Goal: Information Seeking & Learning: Compare options

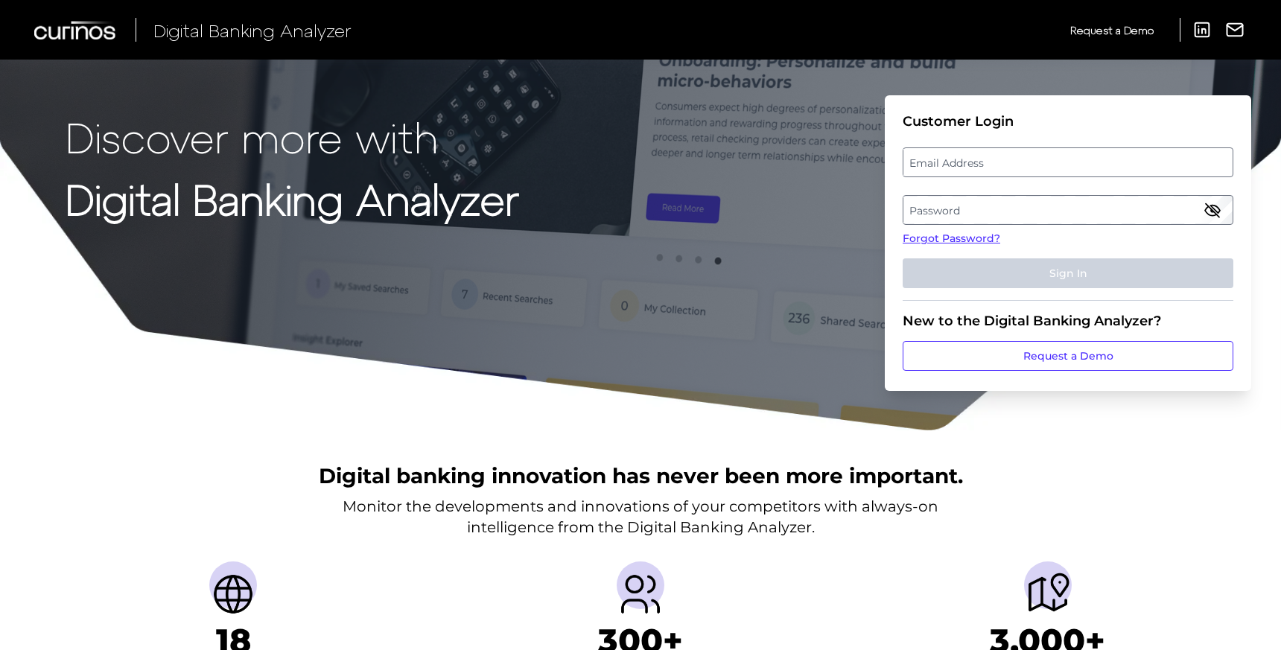
click at [994, 144] on fieldset "Customer Login Email Address Password Forgot Password? Sign In" at bounding box center [1068, 207] width 331 height 188
click at [962, 163] on label "Email Address" at bounding box center [1067, 162] width 328 height 27
click at [962, 163] on input "email" at bounding box center [1068, 162] width 331 height 30
click at [947, 197] on label "Password" at bounding box center [1067, 210] width 328 height 27
click at [938, 165] on label "Email Address" at bounding box center [1067, 162] width 328 height 27
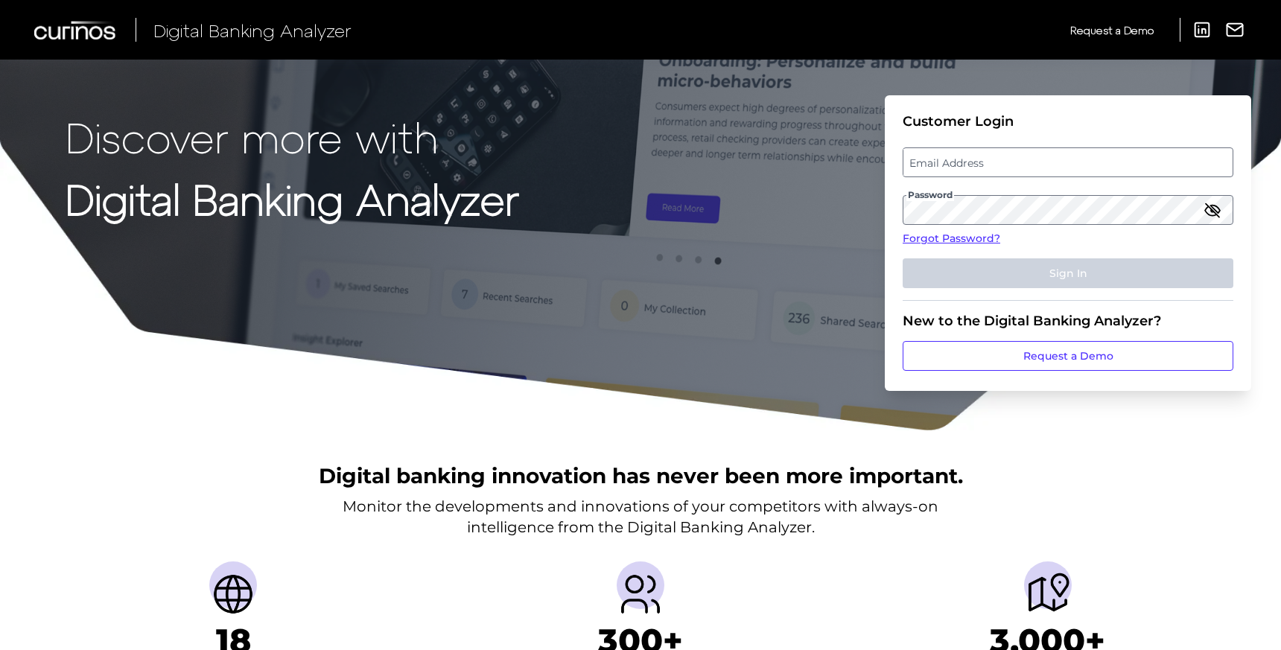
click at [938, 165] on input "email" at bounding box center [1068, 162] width 331 height 30
paste input "Leslie.berkley@associatedbank.com"
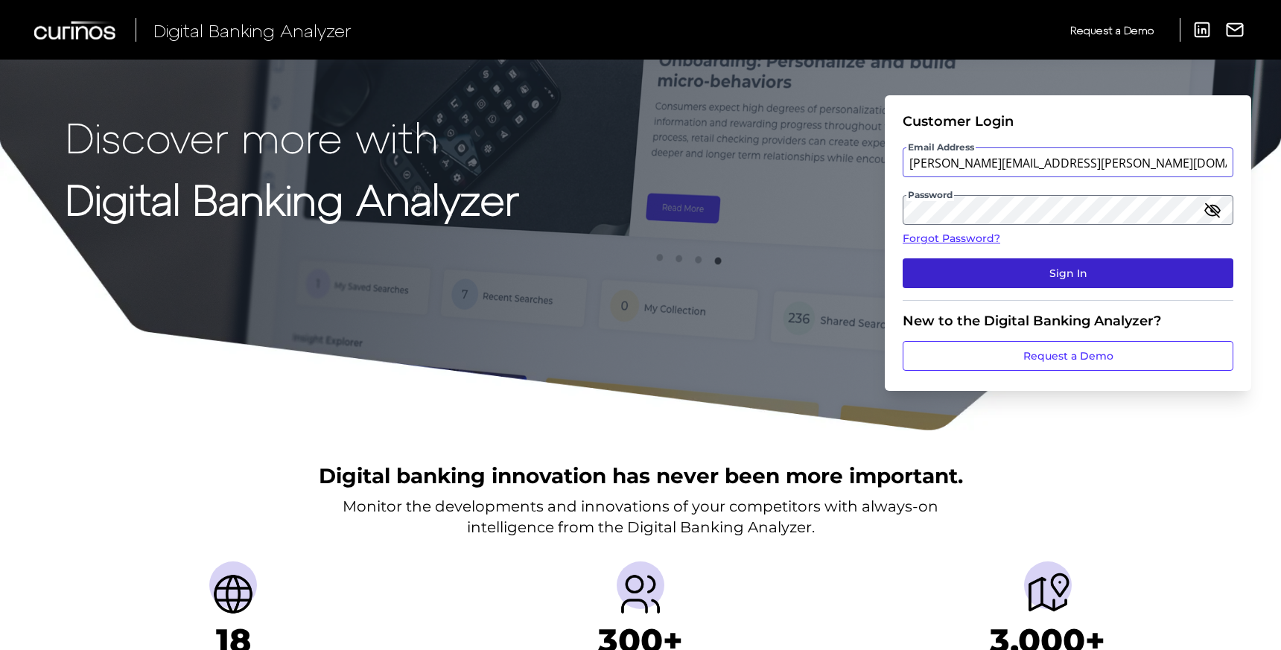
type input "Leslie.berkley@associatedbank.com"
click at [1034, 277] on button "Sign In" at bounding box center [1068, 273] width 331 height 30
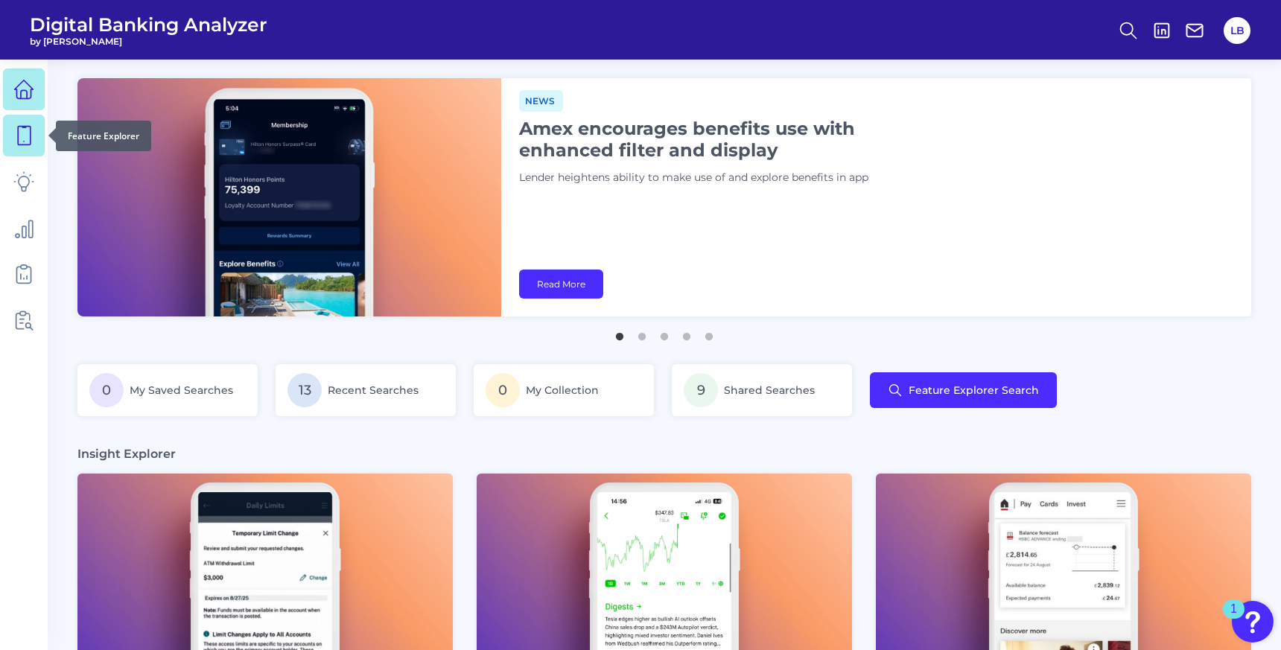
click at [23, 146] on link at bounding box center [24, 136] width 42 height 42
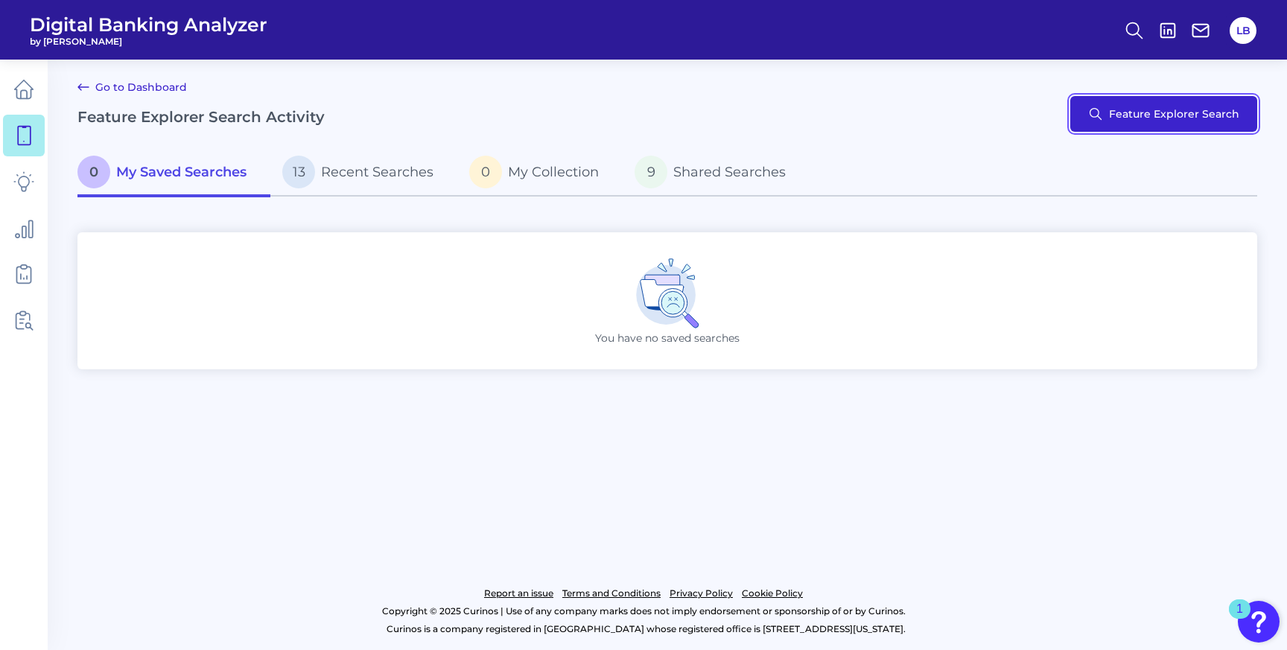
click at [1111, 112] on button "Feature Explorer Search" at bounding box center [1163, 114] width 187 height 36
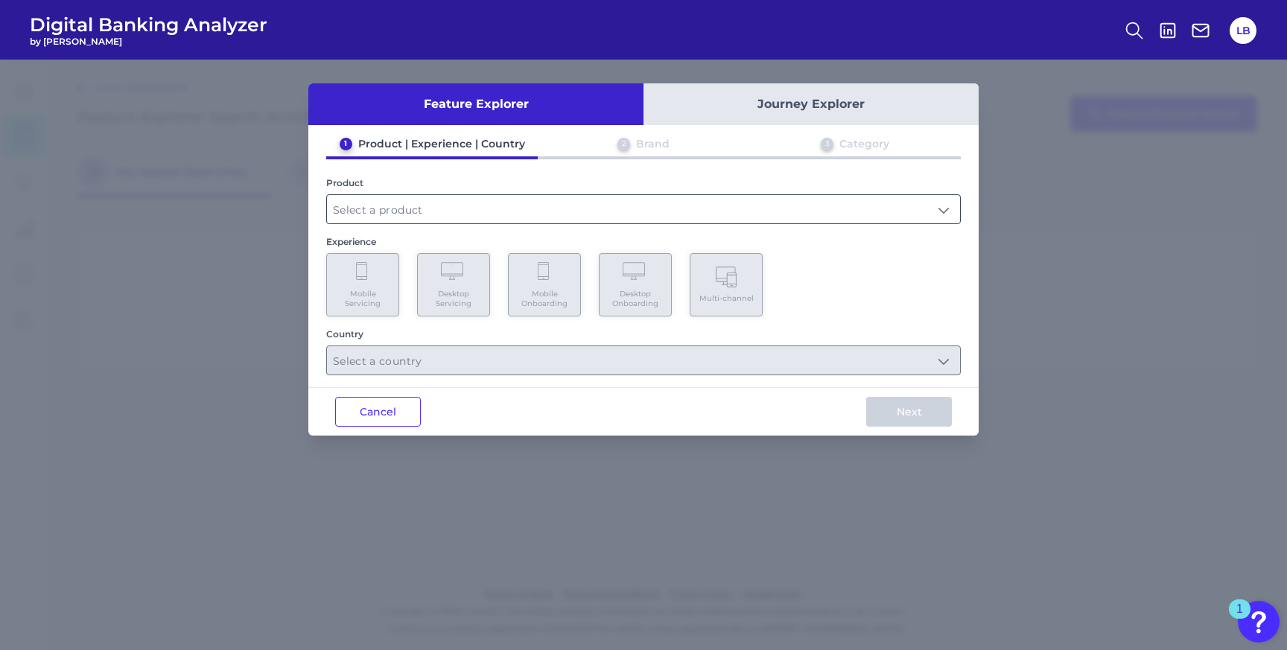
click at [351, 213] on input "text" at bounding box center [643, 209] width 633 height 28
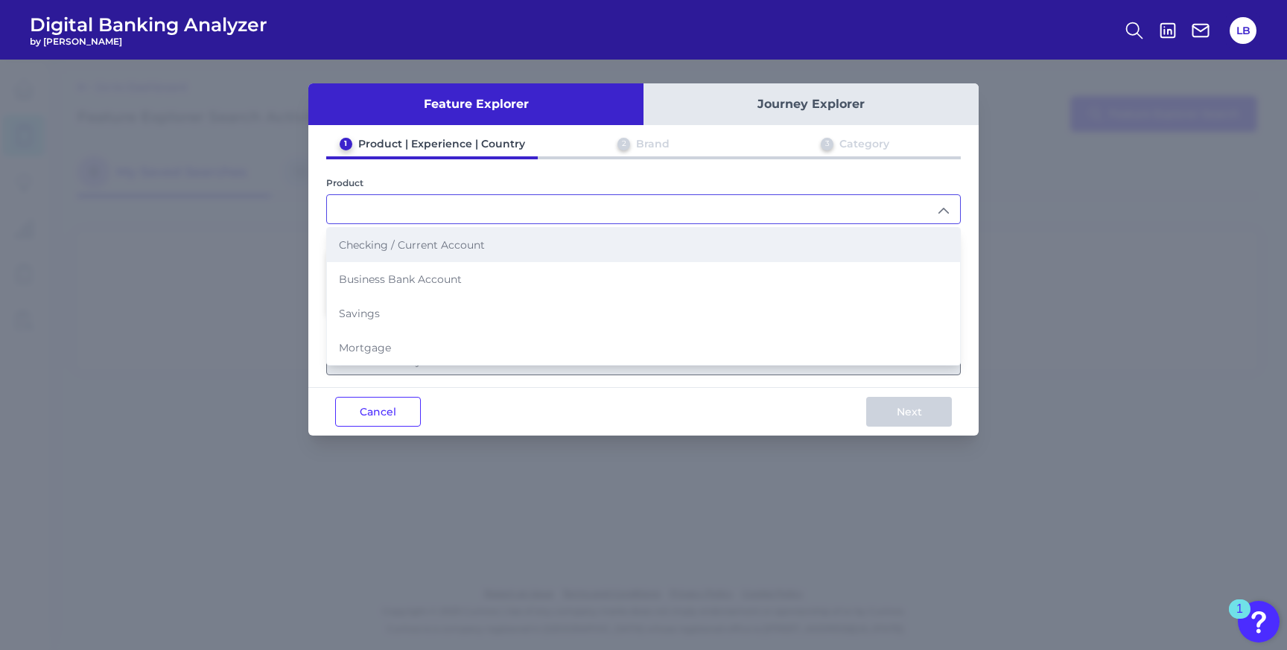
click at [448, 254] on li "Checking / Current Account" at bounding box center [643, 245] width 633 height 34
type input "Checking / Current Account"
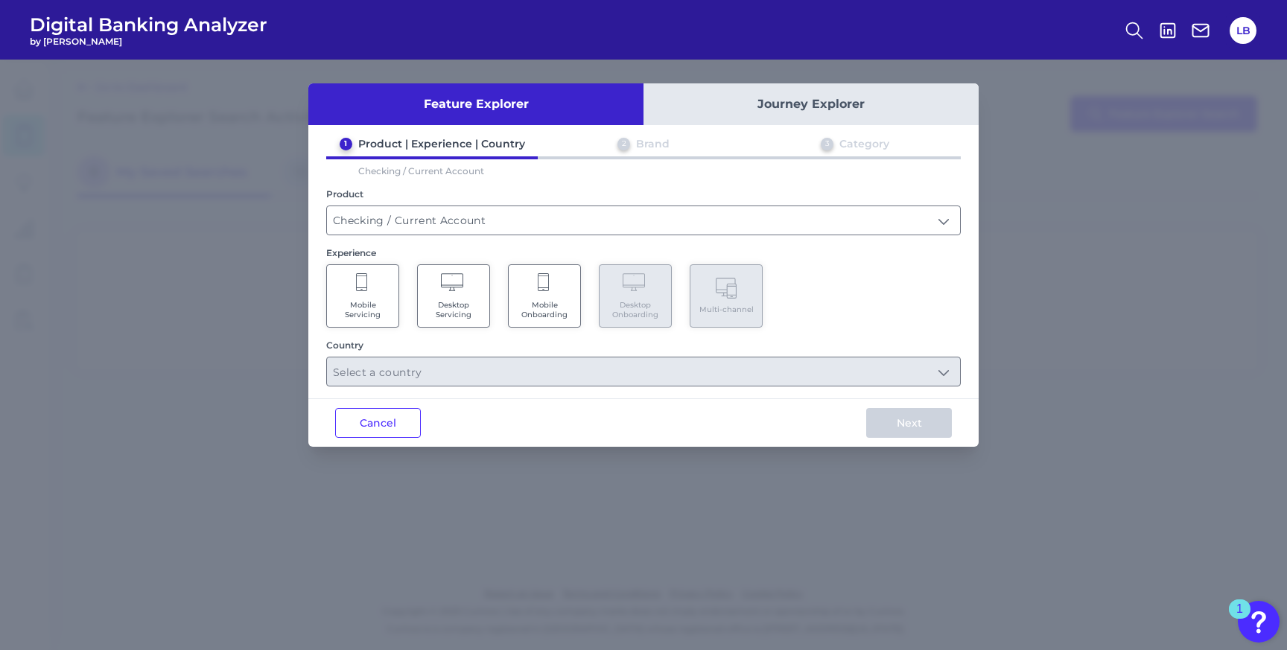
click at [356, 291] on icon at bounding box center [362, 283] width 13 height 21
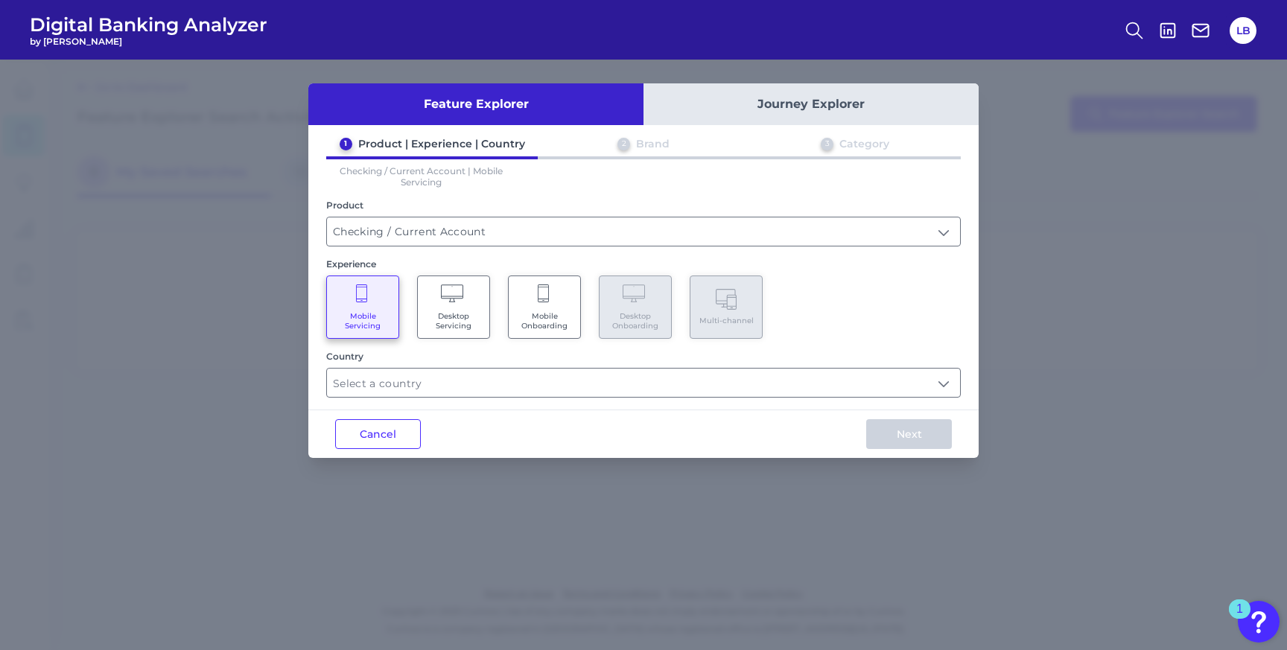
click at [433, 287] on Servicing "Desktop Servicing" at bounding box center [453, 307] width 73 height 63
click at [567, 292] on Onboarding "Mobile Onboarding" at bounding box center [544, 307] width 73 height 63
click at [372, 307] on Servicing "Mobile Servicing" at bounding box center [362, 307] width 73 height 63
click at [453, 311] on span "Desktop Servicing" at bounding box center [453, 320] width 57 height 19
click at [566, 301] on Onboarding "Mobile Onboarding" at bounding box center [544, 307] width 73 height 63
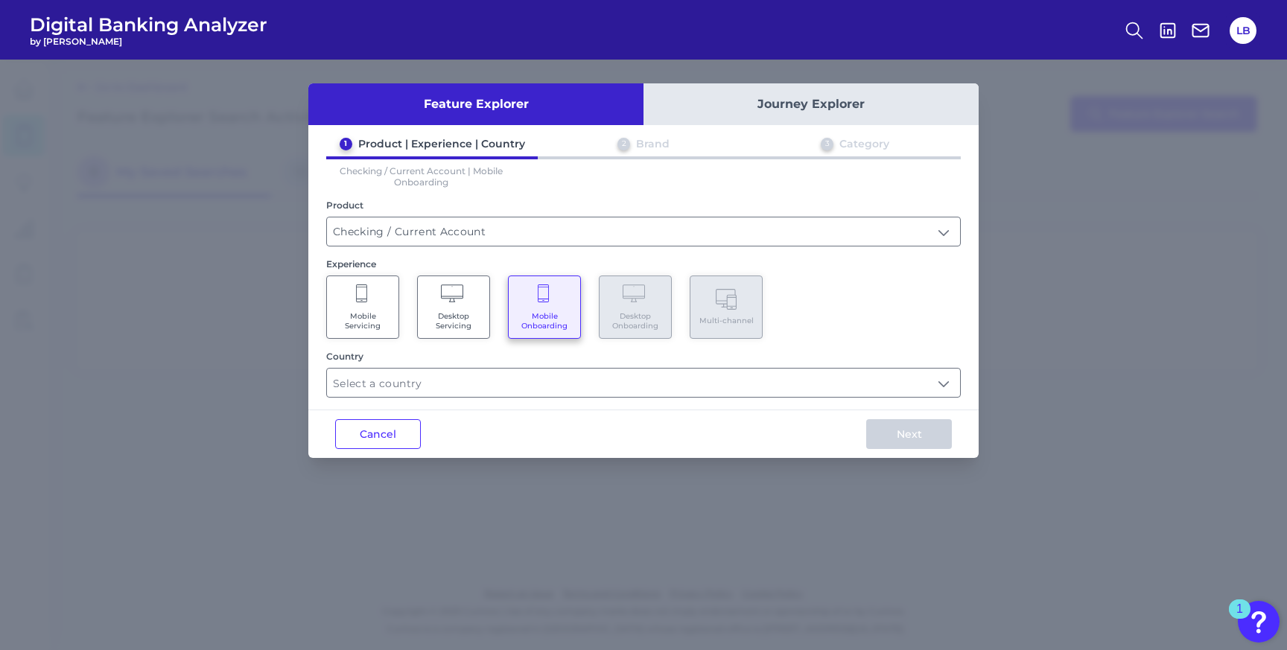
click at [354, 298] on Servicing "Mobile Servicing" at bounding box center [362, 307] width 73 height 63
click at [448, 304] on Servicing "Desktop Servicing" at bounding box center [453, 307] width 73 height 63
click at [370, 305] on Servicing "Mobile Servicing" at bounding box center [362, 307] width 73 height 63
click at [505, 376] on input "text" at bounding box center [643, 383] width 633 height 28
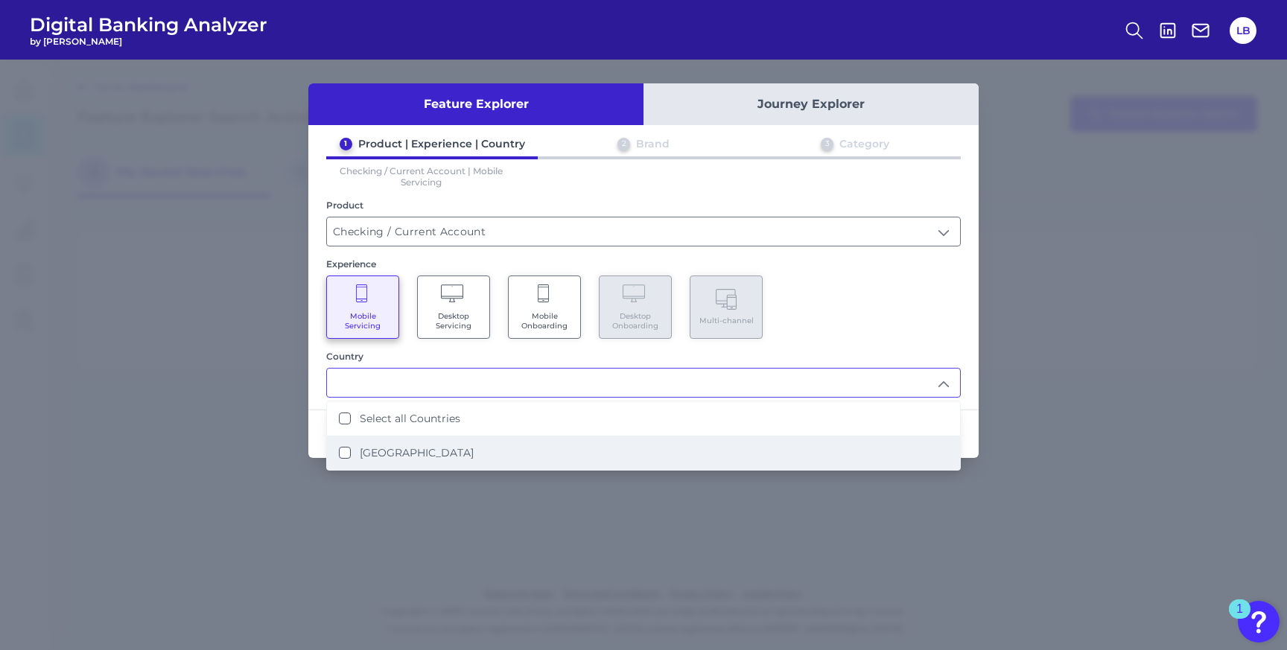
click at [439, 448] on li "United States" at bounding box center [643, 453] width 633 height 34
type input "Select all Countries"
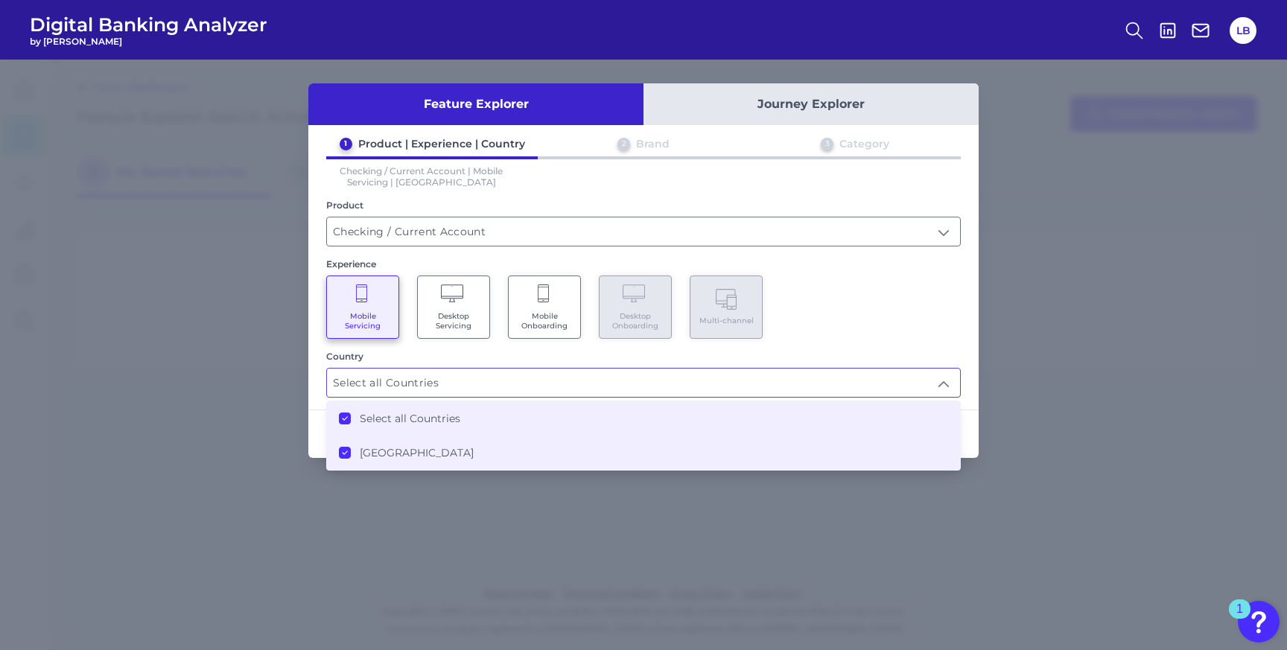
click at [801, 312] on div "Mobile Servicing Desktop Servicing Mobile Onboarding Desktop Onboarding Multi-c…" at bounding box center [643, 307] width 634 height 63
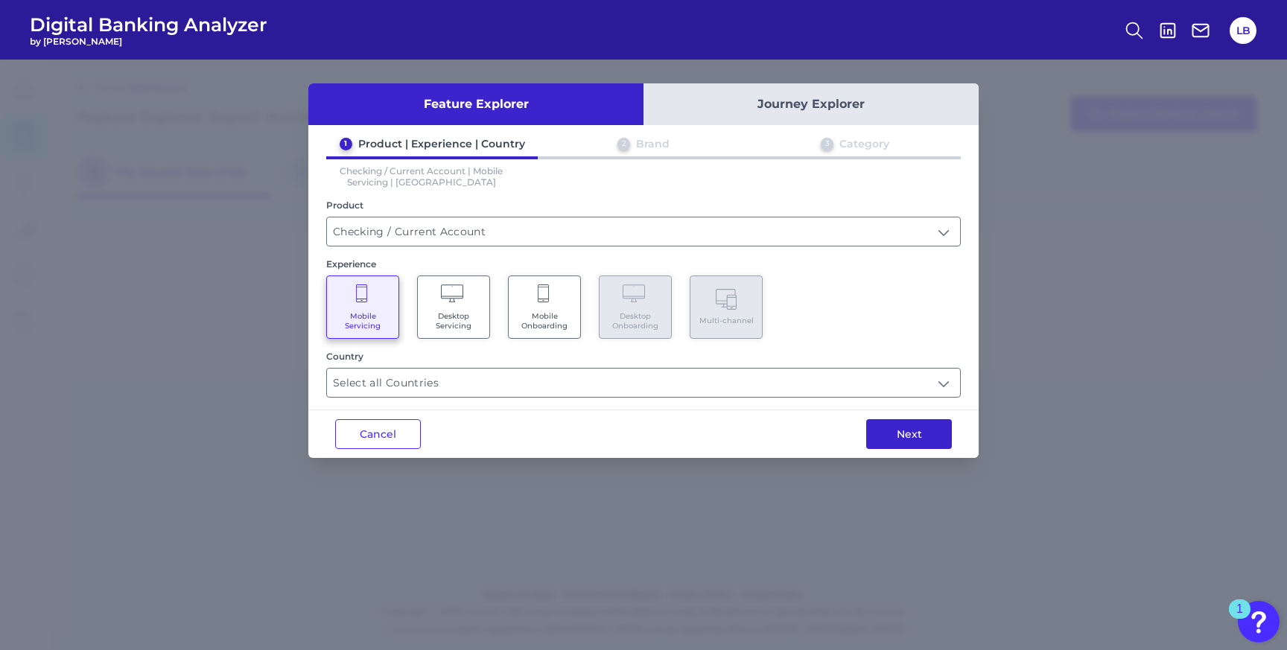
click at [891, 442] on button "Next" at bounding box center [909, 434] width 86 height 30
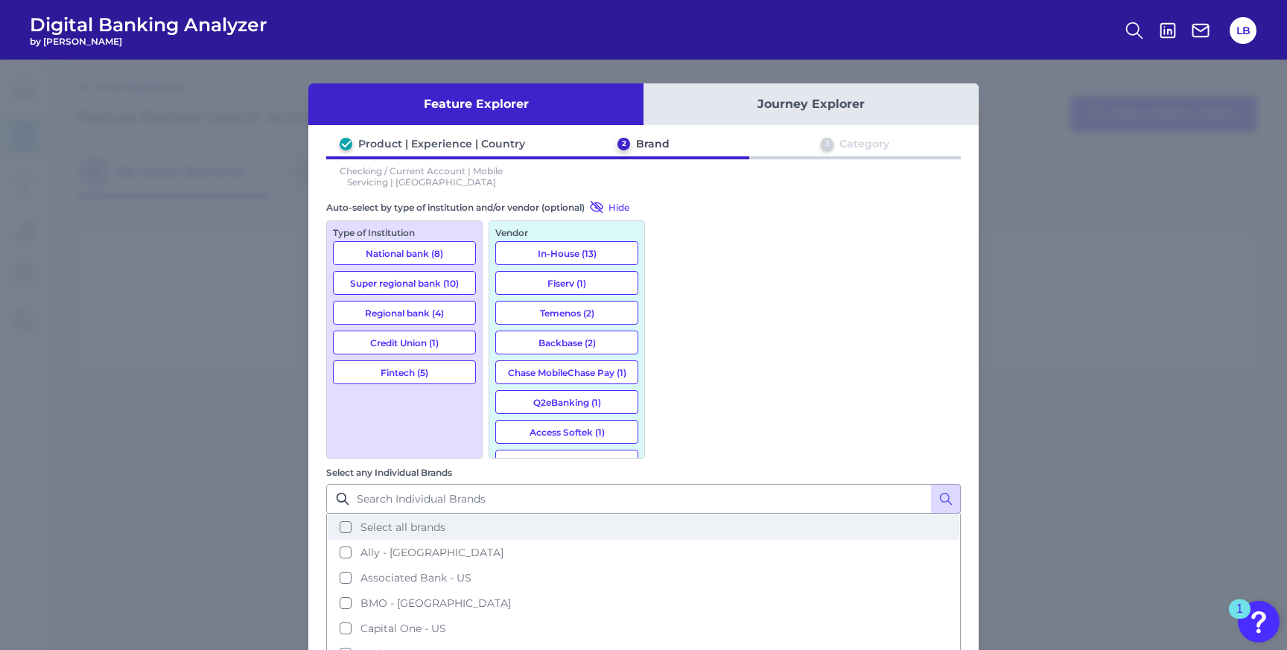
click at [675, 515] on button "Select all brands" at bounding box center [643, 527] width 631 height 25
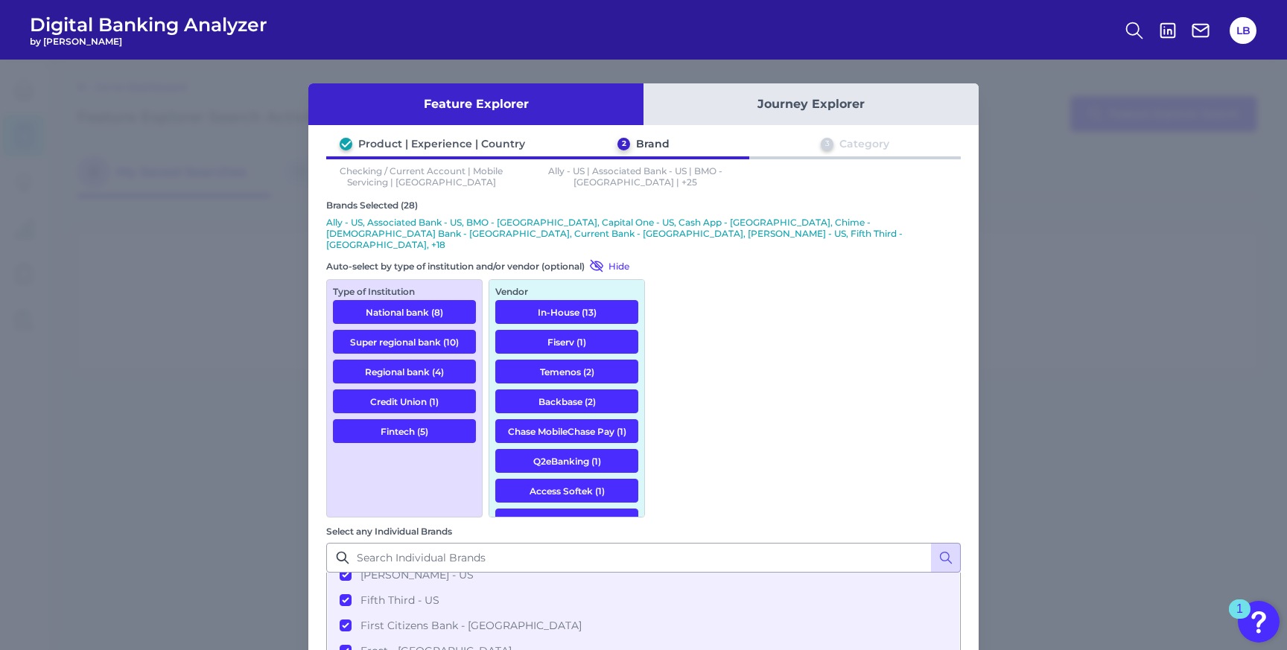
scroll to position [506, 0]
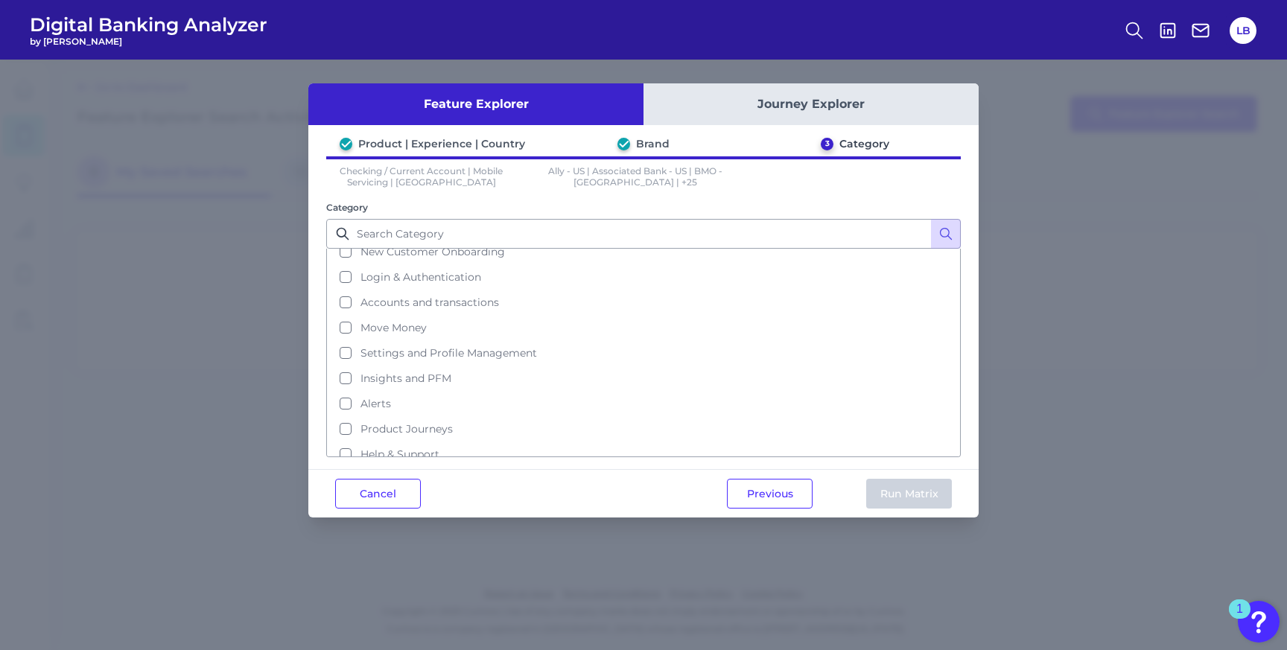
scroll to position [64, 0]
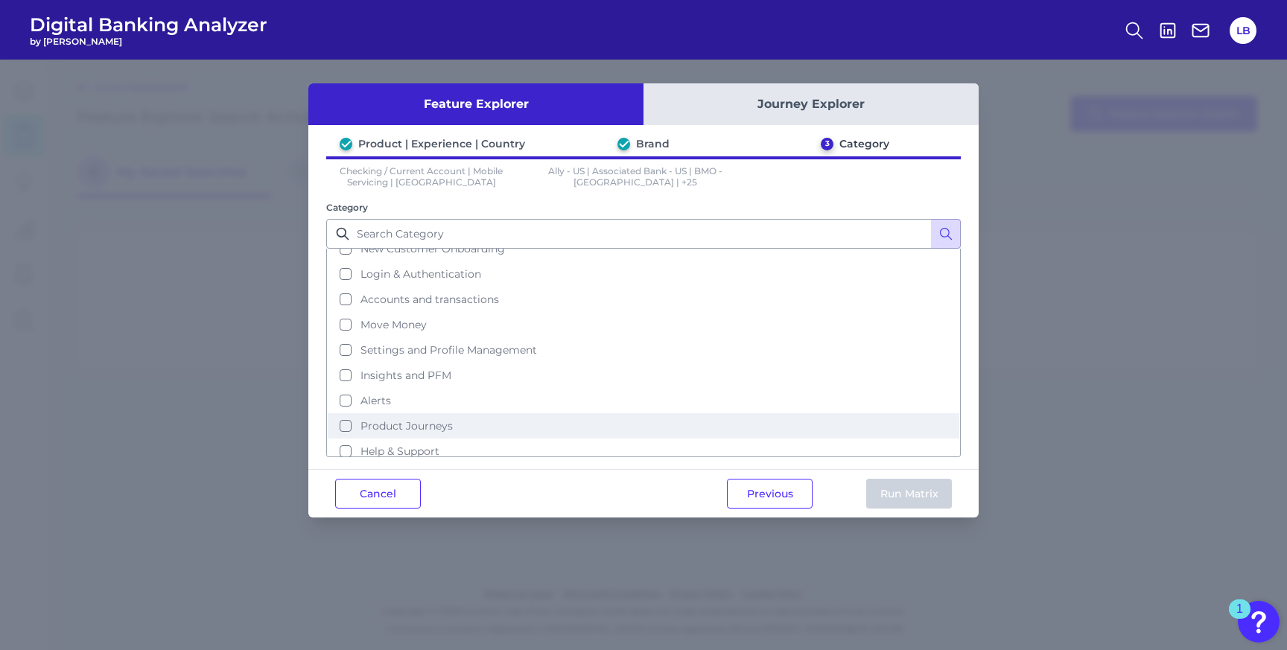
click at [411, 419] on span "Product Journeys" at bounding box center [406, 425] width 92 height 13
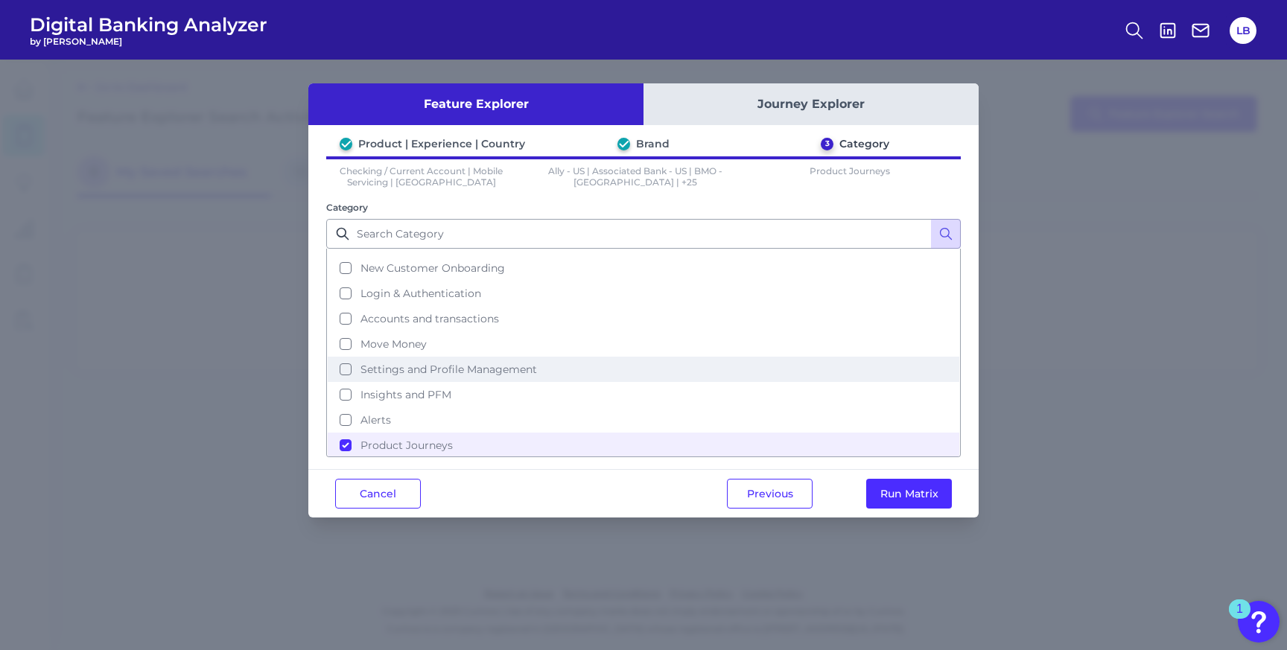
scroll to position [46, 0]
click at [497, 361] on span "Settings and Profile Management" at bounding box center [448, 367] width 176 height 13
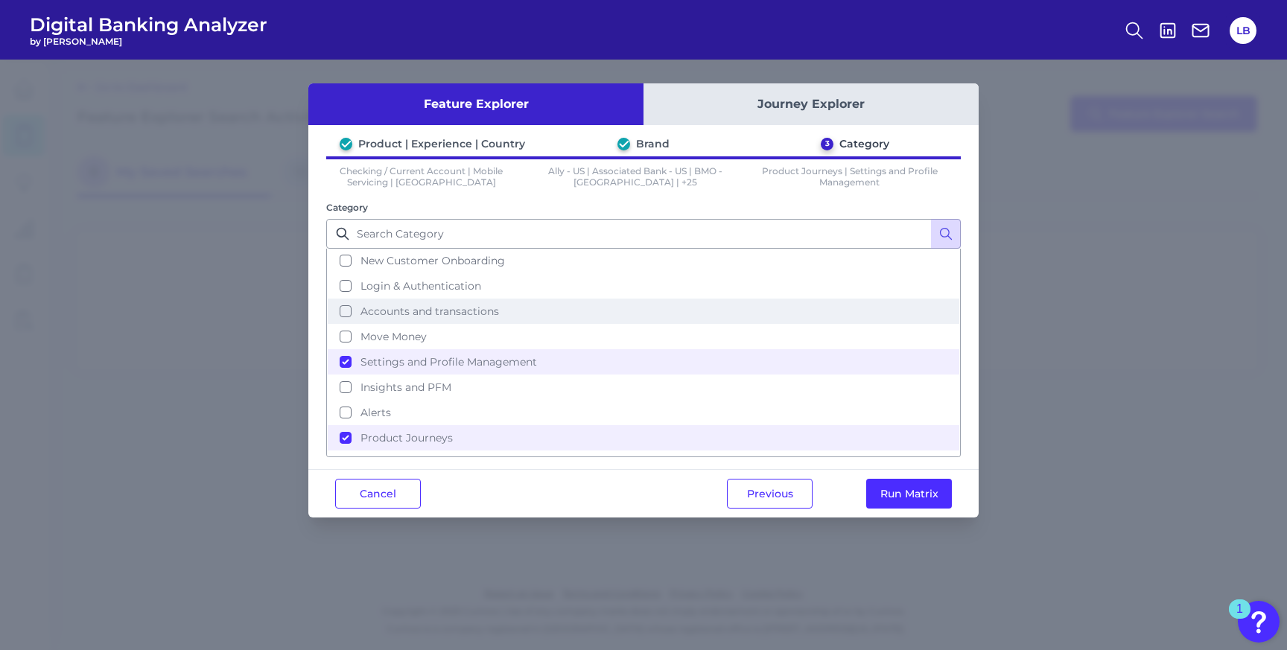
scroll to position [64, 0]
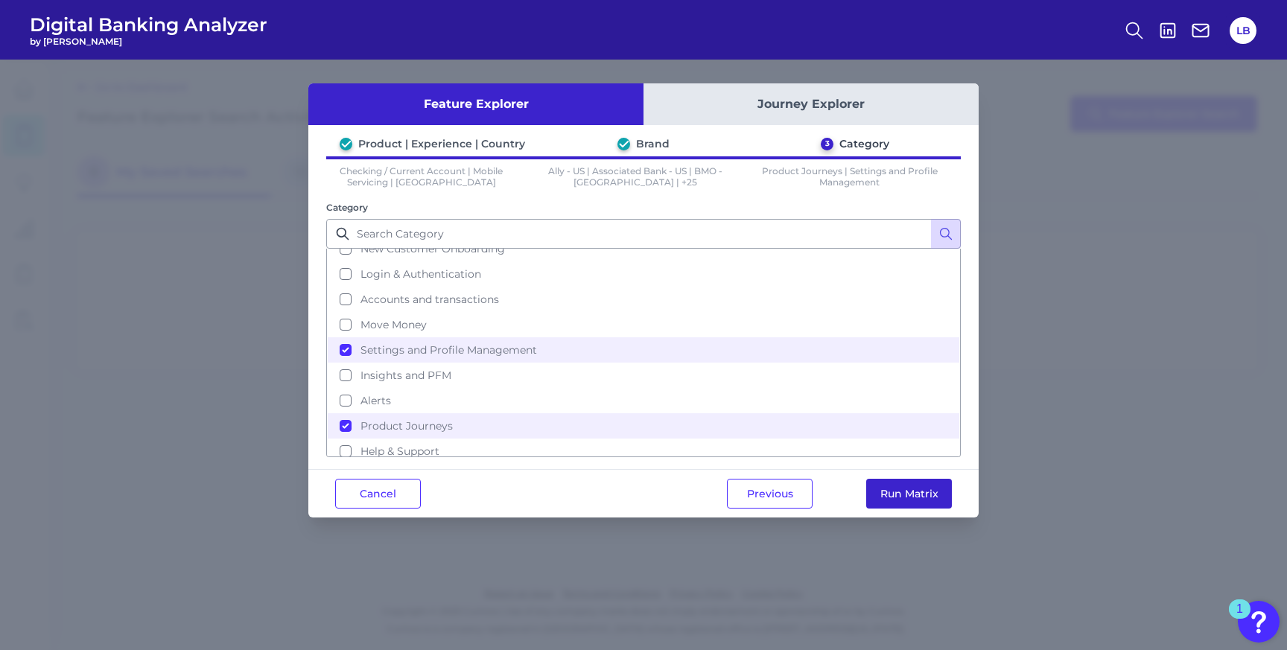
click at [908, 486] on button "Run Matrix" at bounding box center [909, 494] width 86 height 30
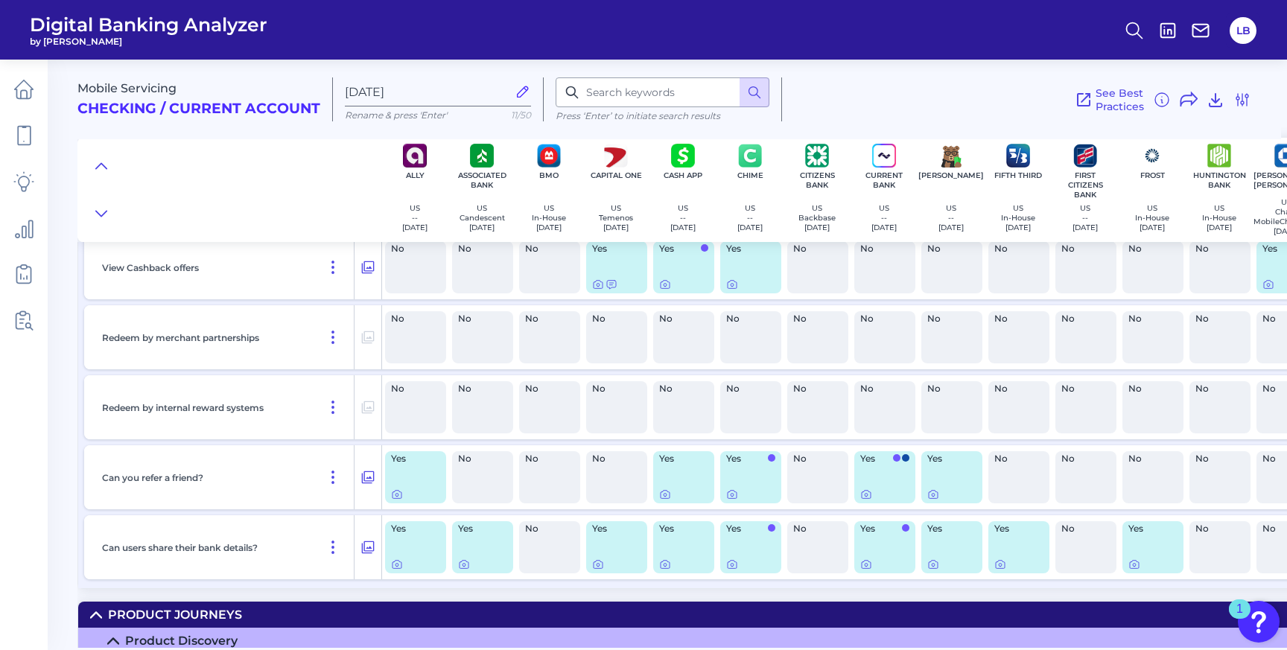
scroll to position [3264, 0]
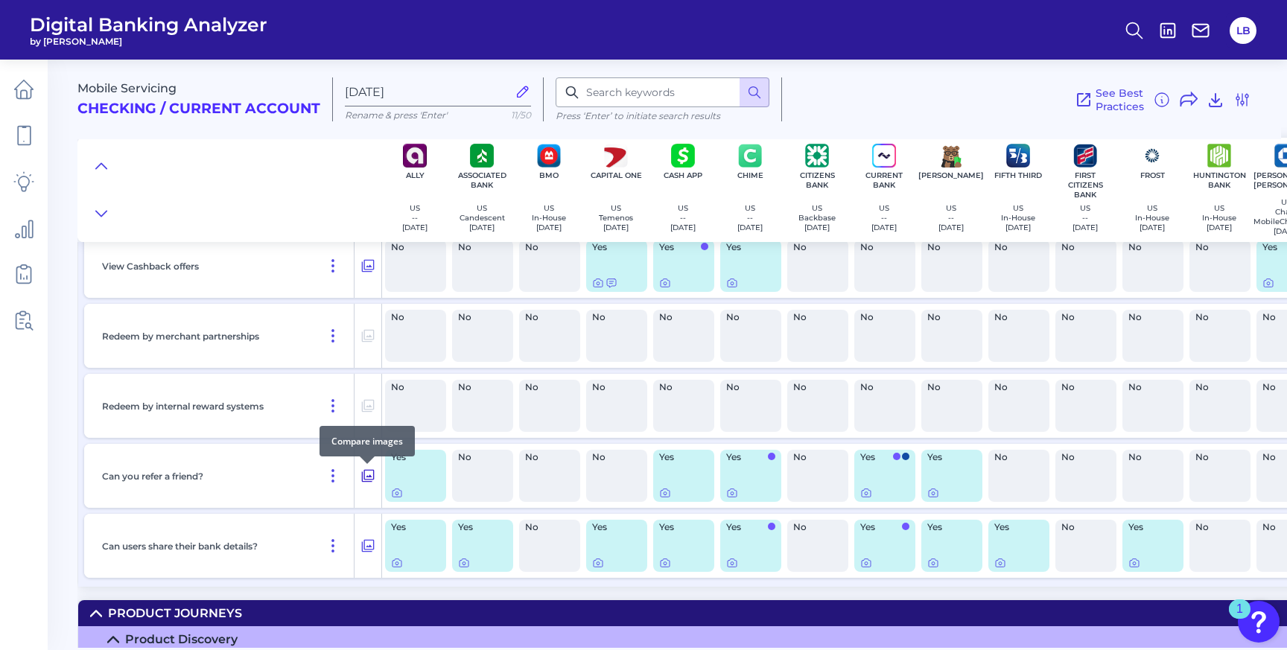
click at [373, 480] on icon at bounding box center [368, 476] width 13 height 13
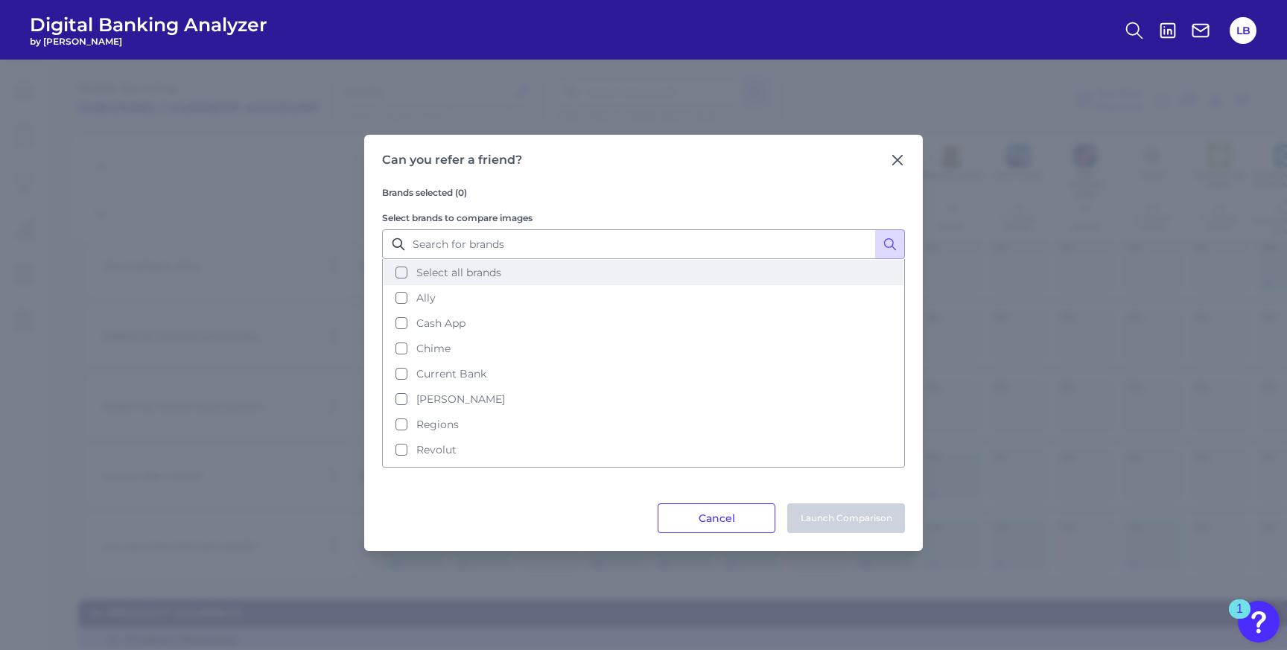
click at [479, 271] on span "Select all brands" at bounding box center [458, 272] width 85 height 13
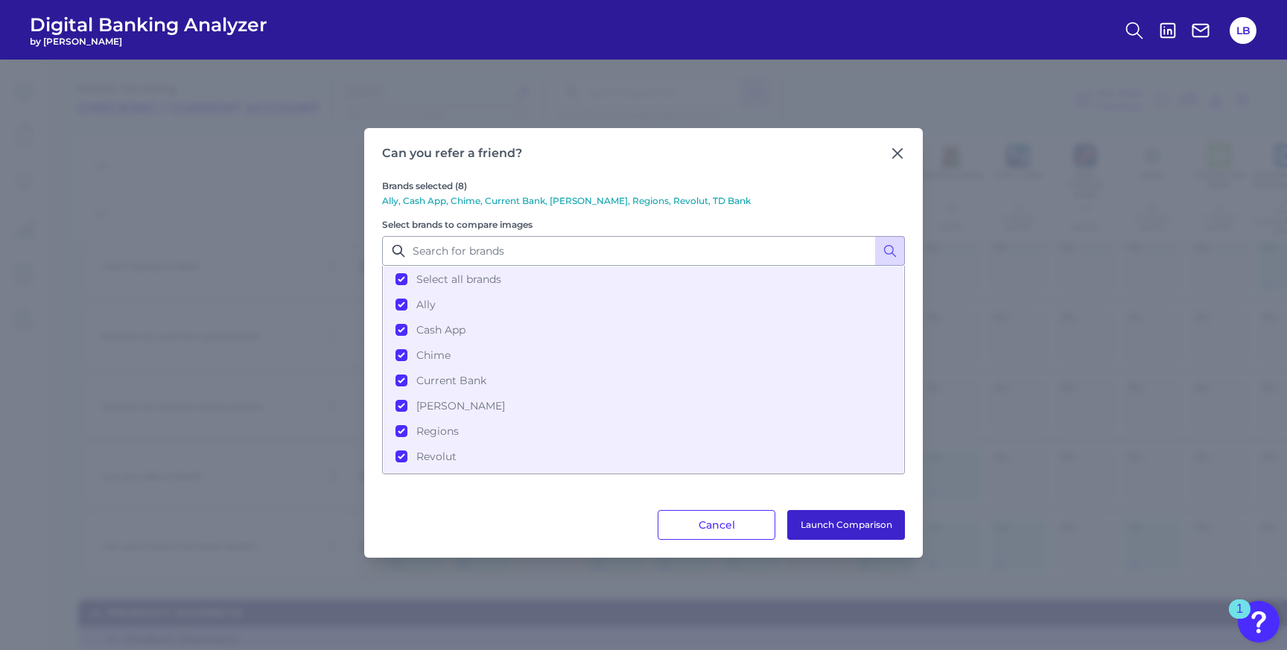
click at [817, 523] on button "Launch Comparison" at bounding box center [846, 525] width 118 height 30
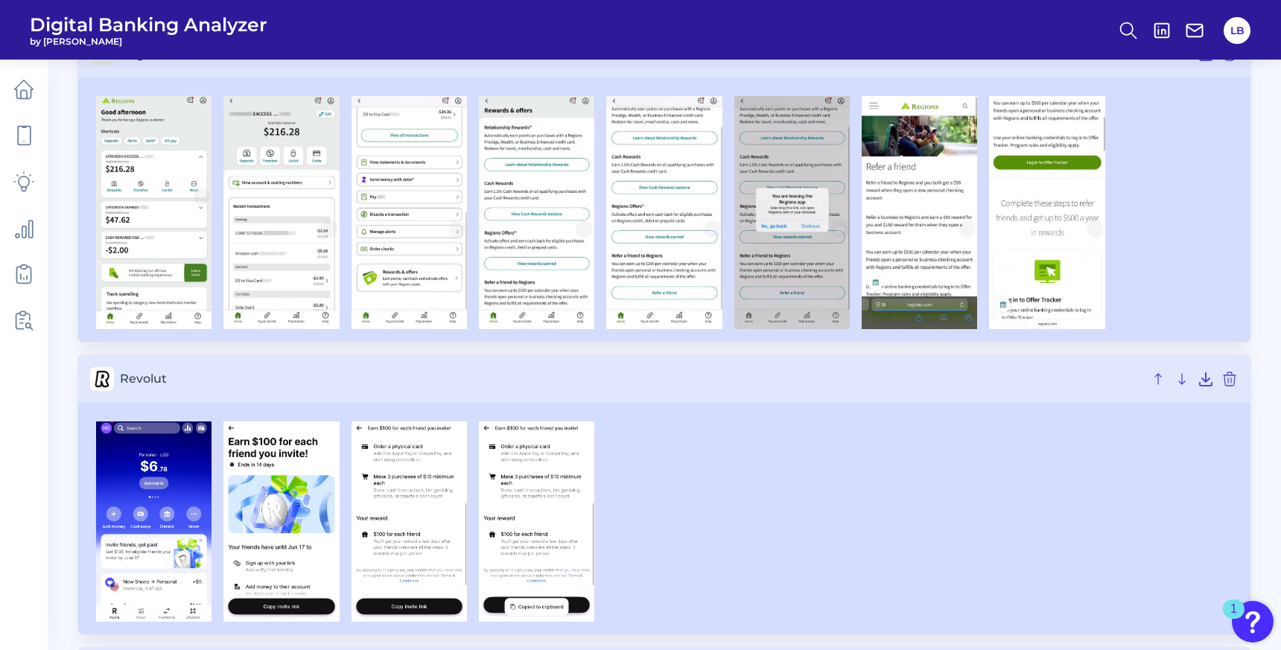
scroll to position [2124, 0]
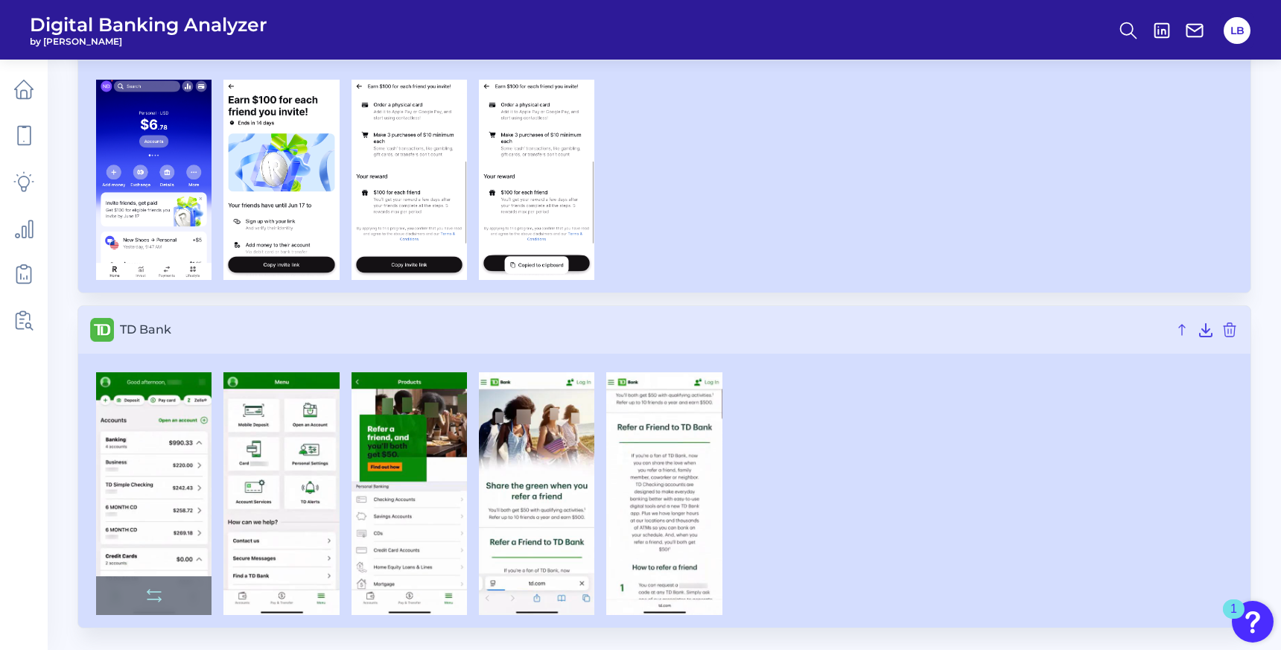
click at [180, 492] on img at bounding box center [153, 493] width 115 height 243
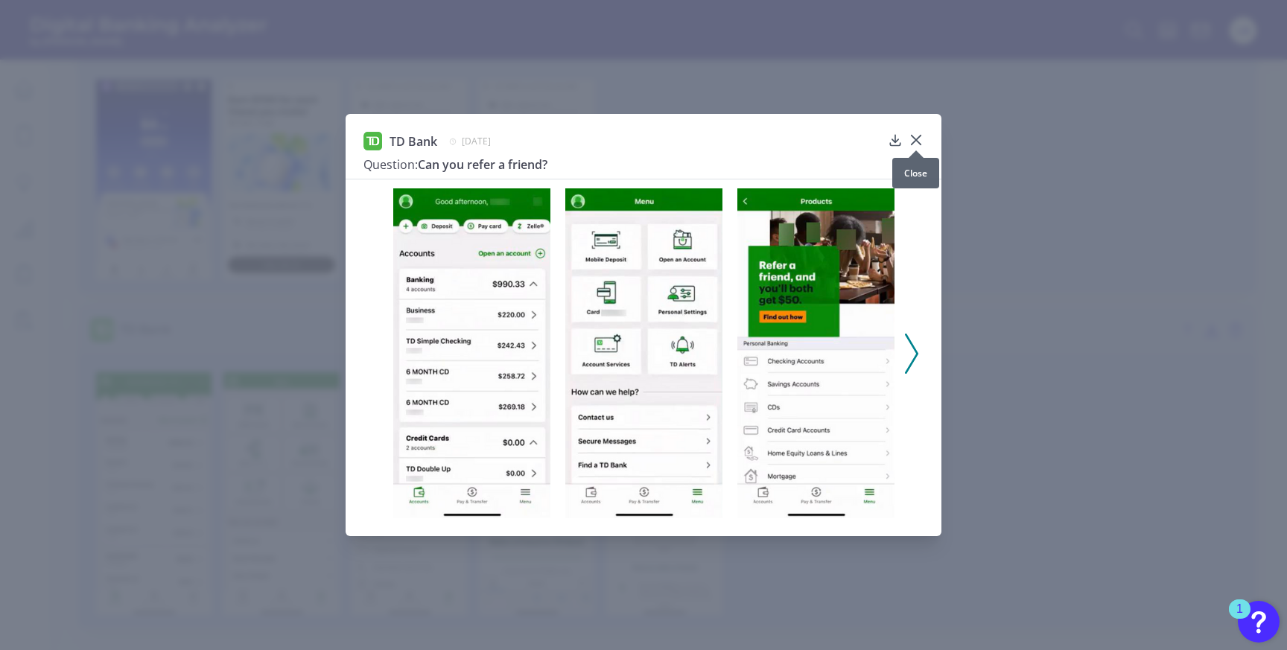
click at [912, 136] on icon at bounding box center [915, 140] width 9 height 9
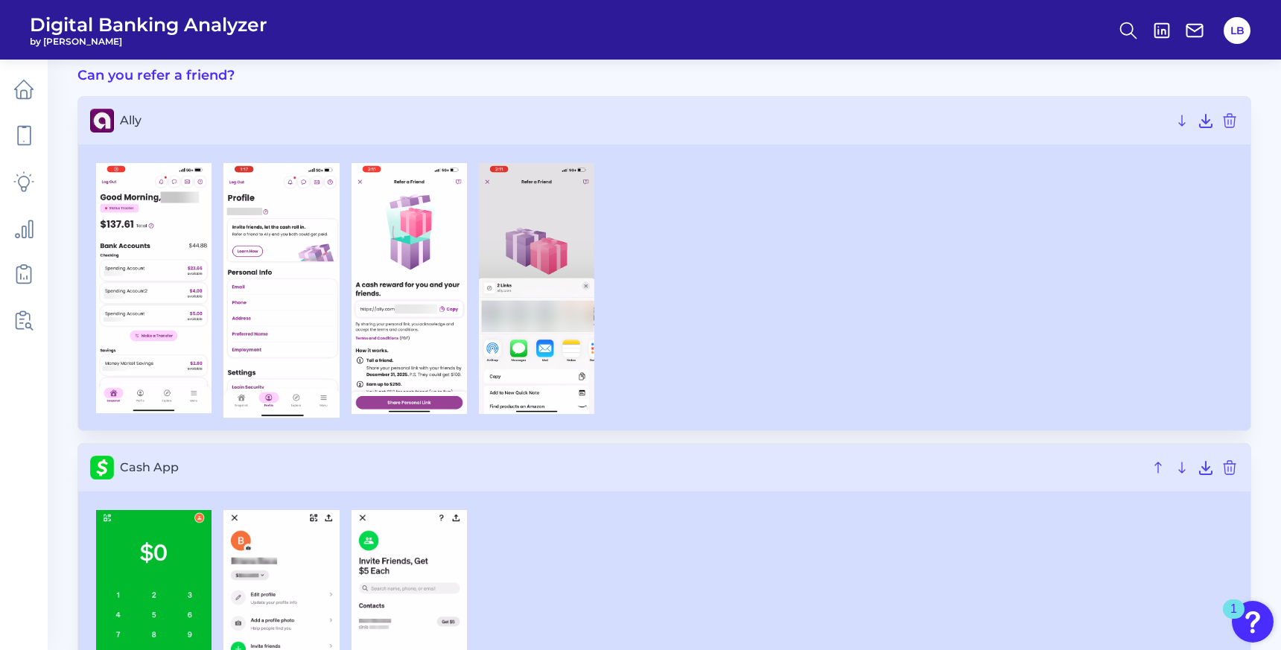
scroll to position [77, 0]
